Goal: Check status: Check status

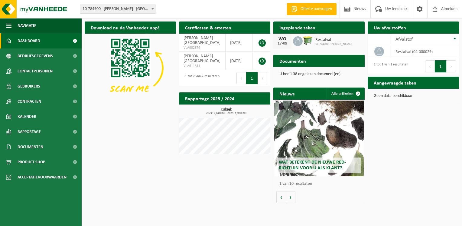
click at [289, 74] on p "U heeft 38 ongelezen document(en)." at bounding box center [319, 74] width 79 height 4
click at [201, 42] on td "XAVIER DE KOKER - GENT VLA902879" at bounding box center [202, 43] width 47 height 18
click at [26, 113] on span "Kalender" at bounding box center [27, 116] width 19 height 15
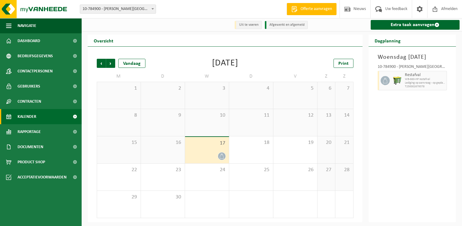
click at [438, 85] on span "Lediging op aanvraag - op geplande route" at bounding box center [425, 83] width 41 height 4
click at [410, 71] on div "10-784900 - [PERSON_NAME] - [GEOGRAPHIC_DATA]" at bounding box center [413, 68] width 70 height 6
click at [384, 83] on icon at bounding box center [385, 80] width 4 height 5
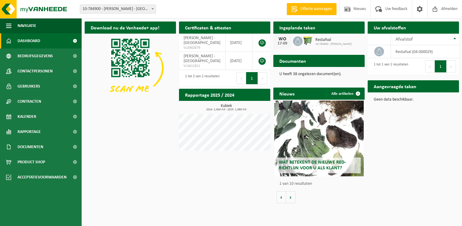
click at [298, 39] on icon at bounding box center [298, 41] width 6 height 6
click at [33, 119] on span "Kalender" at bounding box center [27, 116] width 19 height 15
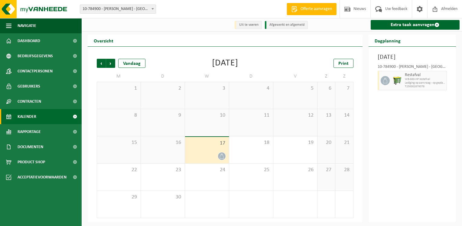
drag, startPoint x: 218, startPoint y: 144, endPoint x: 211, endPoint y: 146, distance: 6.4
click at [211, 146] on span "17" at bounding box center [207, 143] width 38 height 7
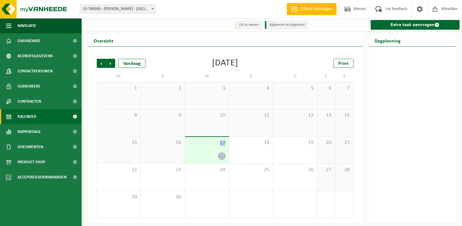
click at [211, 146] on span "17" at bounding box center [207, 143] width 38 height 7
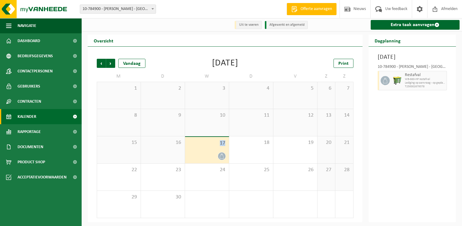
click at [398, 85] on img at bounding box center [397, 80] width 9 height 9
drag, startPoint x: 398, startPoint y: 87, endPoint x: 428, endPoint y: 106, distance: 36.5
click at [428, 108] on div "Woensdag 17 september 2025 10-784900 - XAVIER DE KOKER - GENT Restafval WB-660-…" at bounding box center [413, 134] width 88 height 175
click at [254, 25] on li "Uit te voeren" at bounding box center [248, 25] width 27 height 8
